Goal: Information Seeking & Learning: Find specific fact

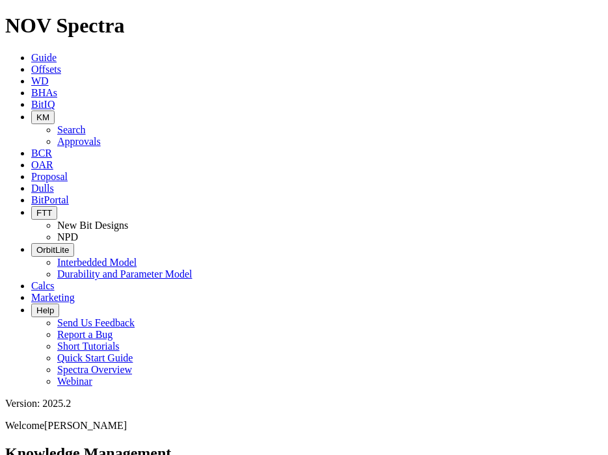
drag, startPoint x: 250, startPoint y: 70, endPoint x: 247, endPoint y: 77, distance: 7.3
type input "intrepid flyer"
